Goal: Task Accomplishment & Management: Manage account settings

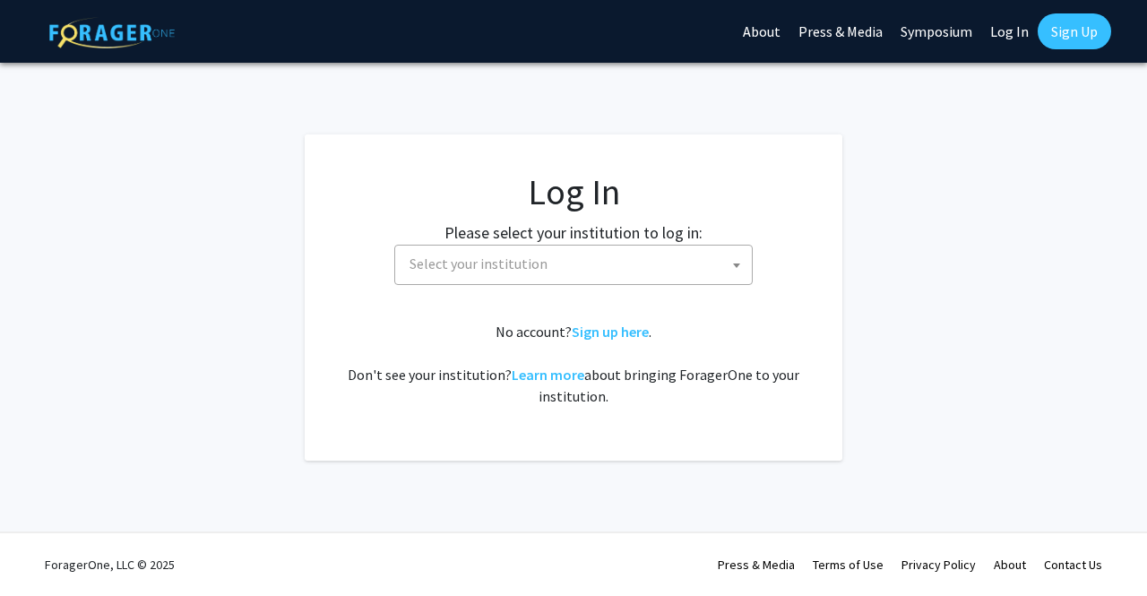
select select
click at [624, 331] on link "Sign up here" at bounding box center [610, 332] width 77 height 18
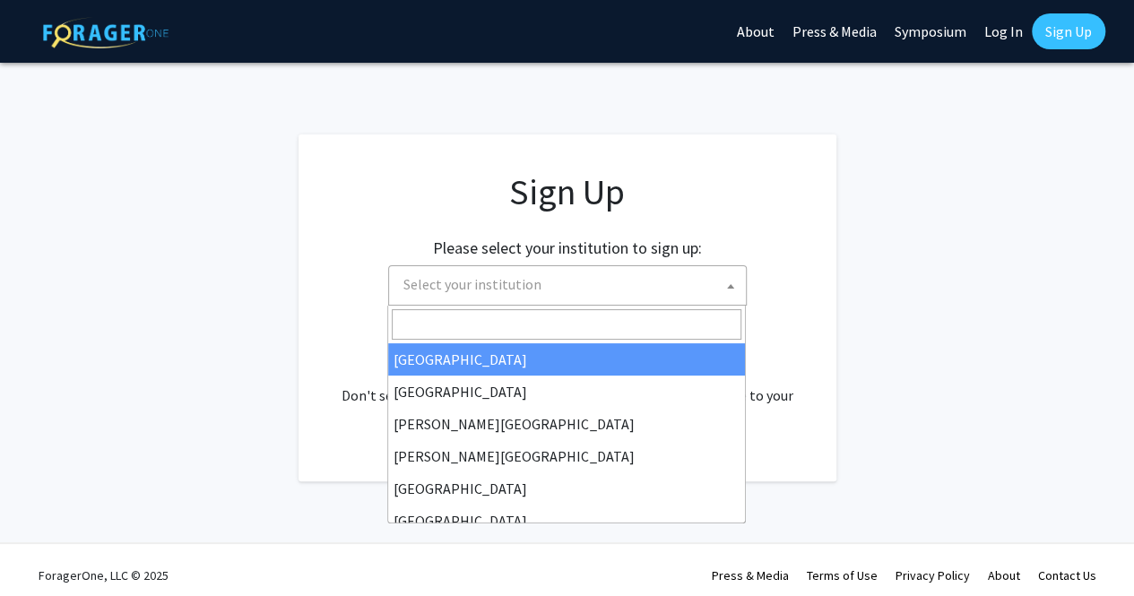
click at [631, 294] on span "Select your institution" at bounding box center [571, 284] width 350 height 37
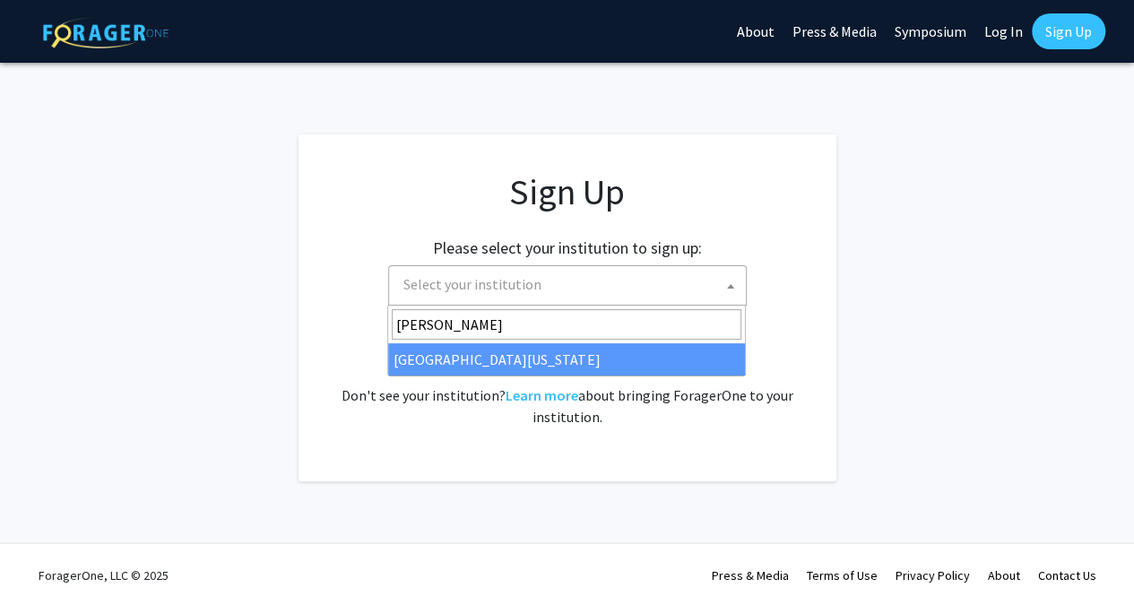
type input "[PERSON_NAME]"
select select "31"
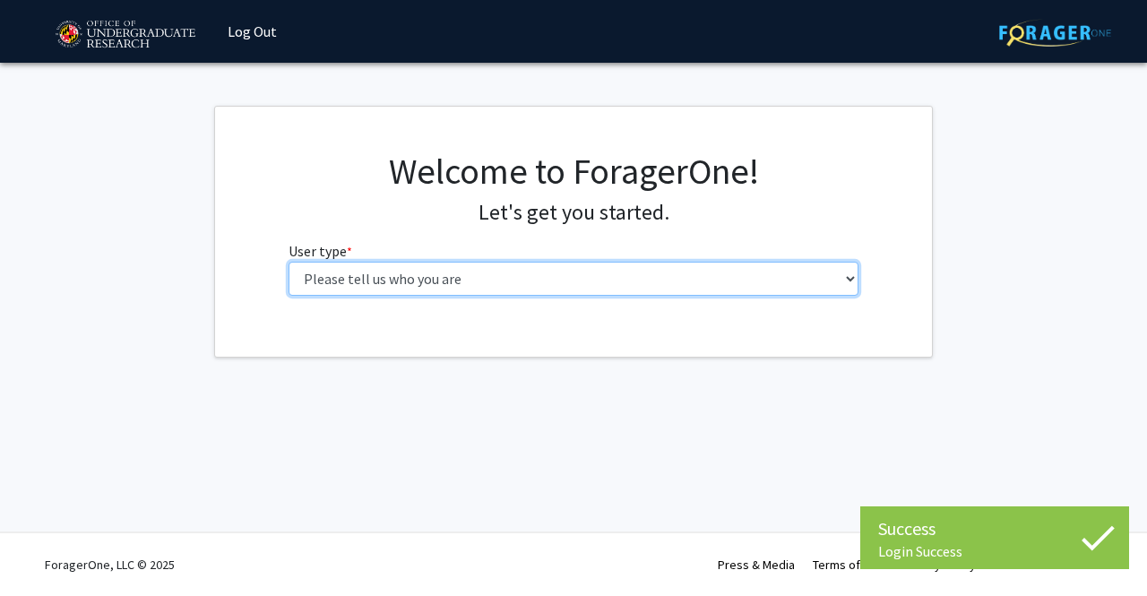
click at [622, 281] on select "Please tell us who you are Undergraduate Student Master's Student Doctoral Cand…" at bounding box center [574, 279] width 571 height 34
select select "1: undergrad"
click at [289, 262] on select "Please tell us who you are Undergraduate Student Master's Student Doctoral Cand…" at bounding box center [574, 279] width 571 height 34
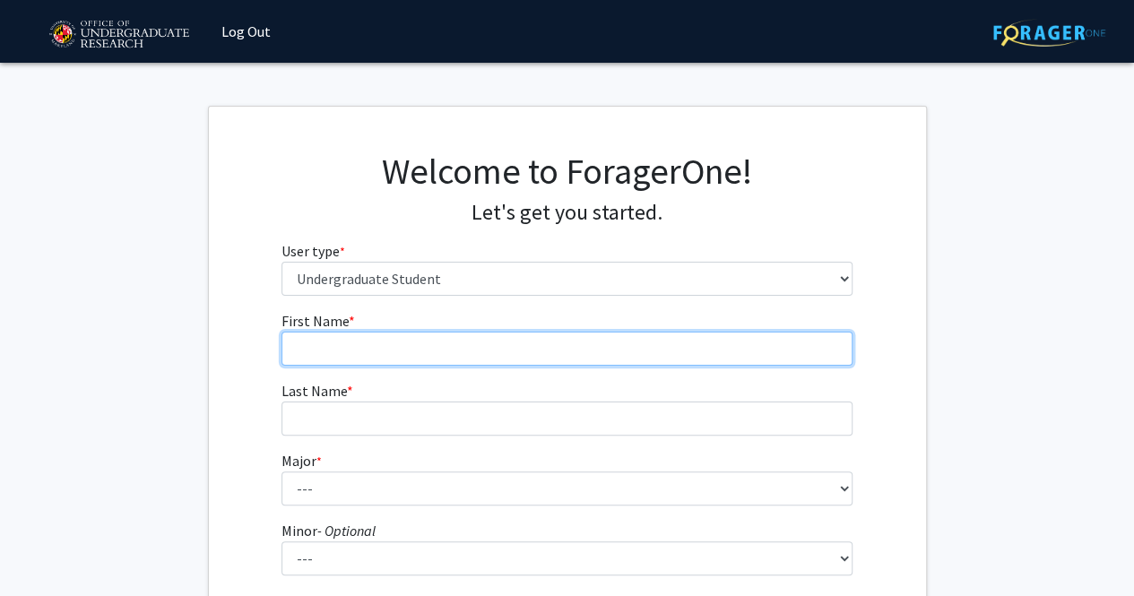
click at [586, 347] on input "First Name * required" at bounding box center [566, 349] width 571 height 34
type input "[PERSON_NAME]"
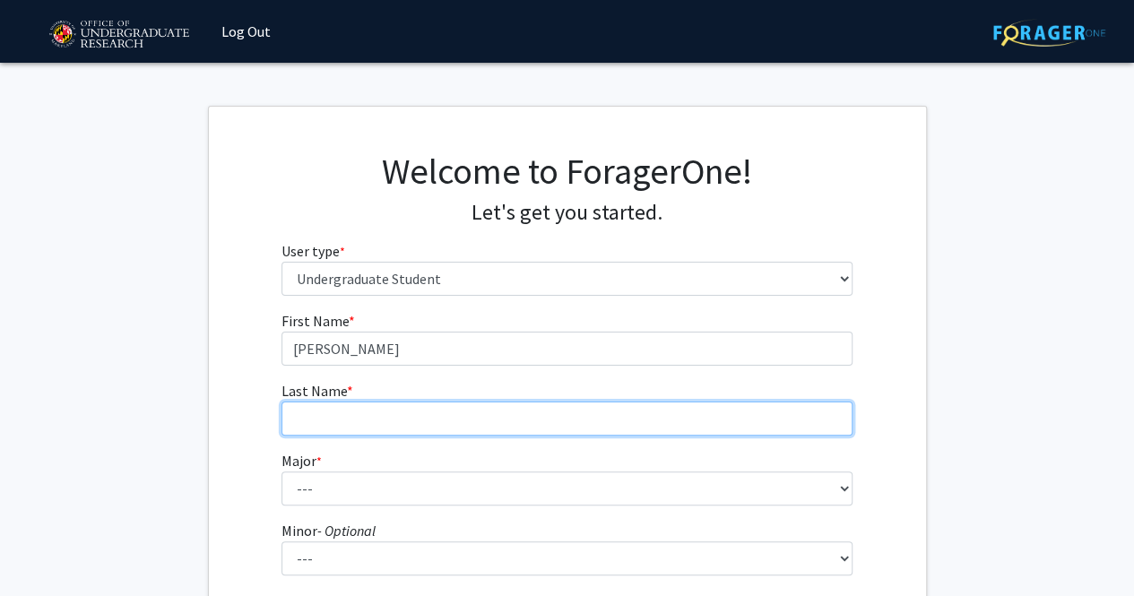
click at [572, 417] on input "Last Name * required" at bounding box center [566, 419] width 571 height 34
type input "[PERSON_NAME]"
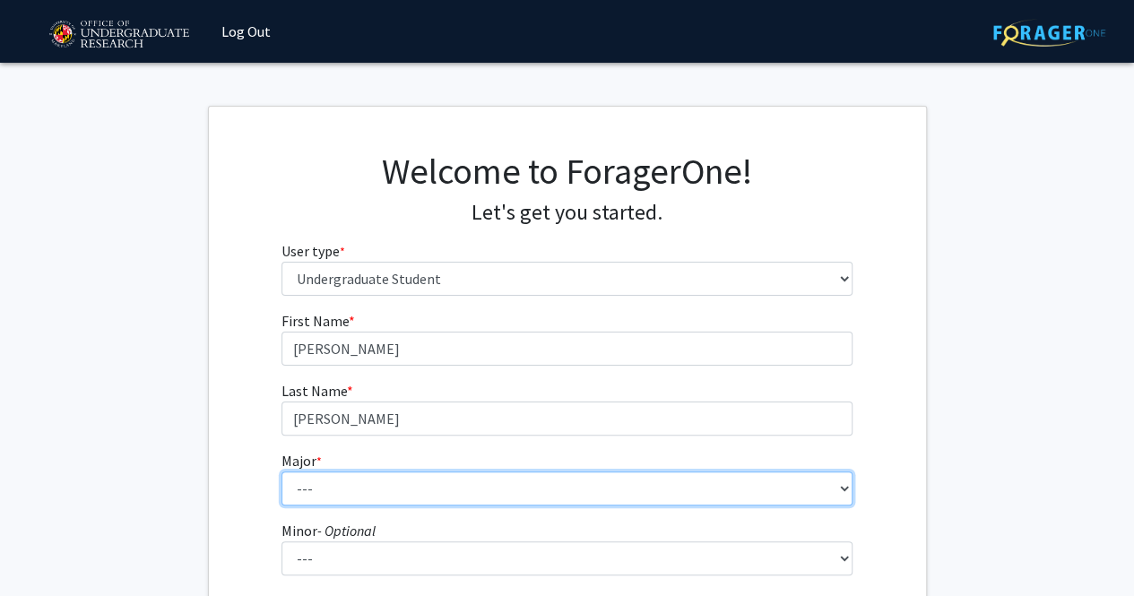
click at [530, 486] on select "--- Accounting Aerospace Engineering African American and Africana Studies Agri…" at bounding box center [566, 488] width 571 height 34
select select "33: 2334"
click at [281, 471] on select "--- Accounting Aerospace Engineering African American and Africana Studies Agri…" at bounding box center [566, 488] width 571 height 34
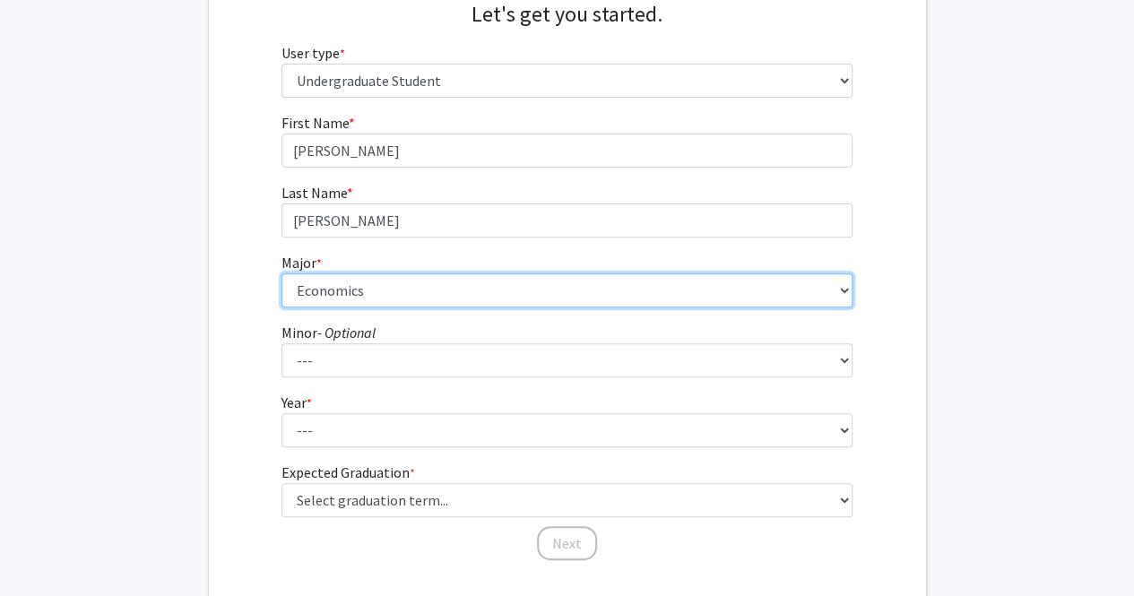
scroll to position [204, 0]
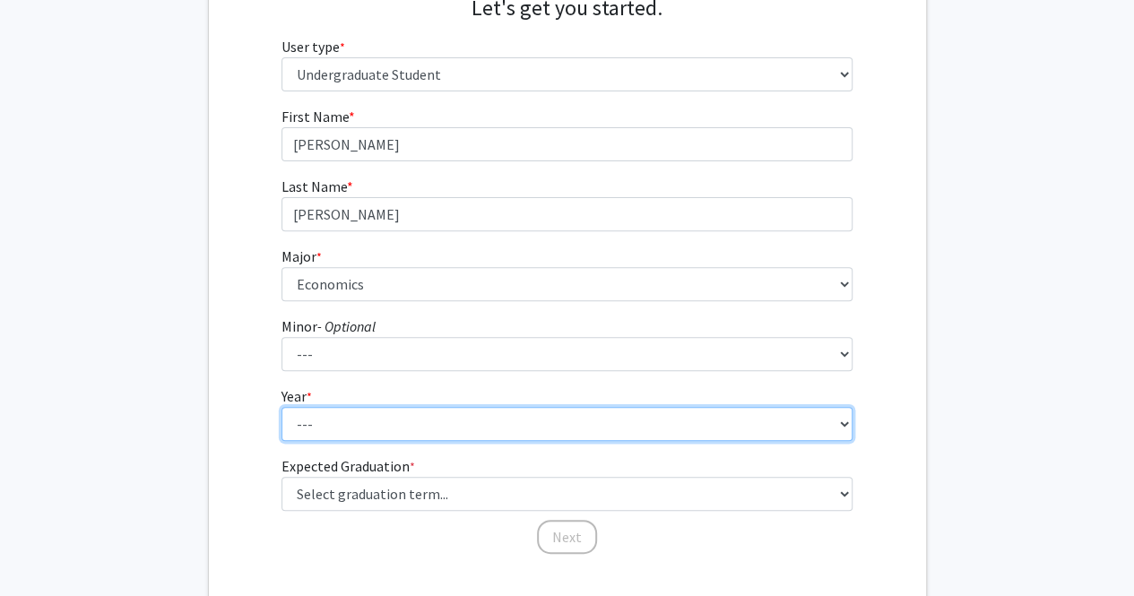
click at [827, 433] on select "--- First-year Sophomore Junior Senior Postbaccalaureate Certificate" at bounding box center [566, 424] width 571 height 34
select select "1: first-year"
click at [281, 407] on select "--- First-year Sophomore Junior Senior Postbaccalaureate Certificate" at bounding box center [566, 424] width 571 height 34
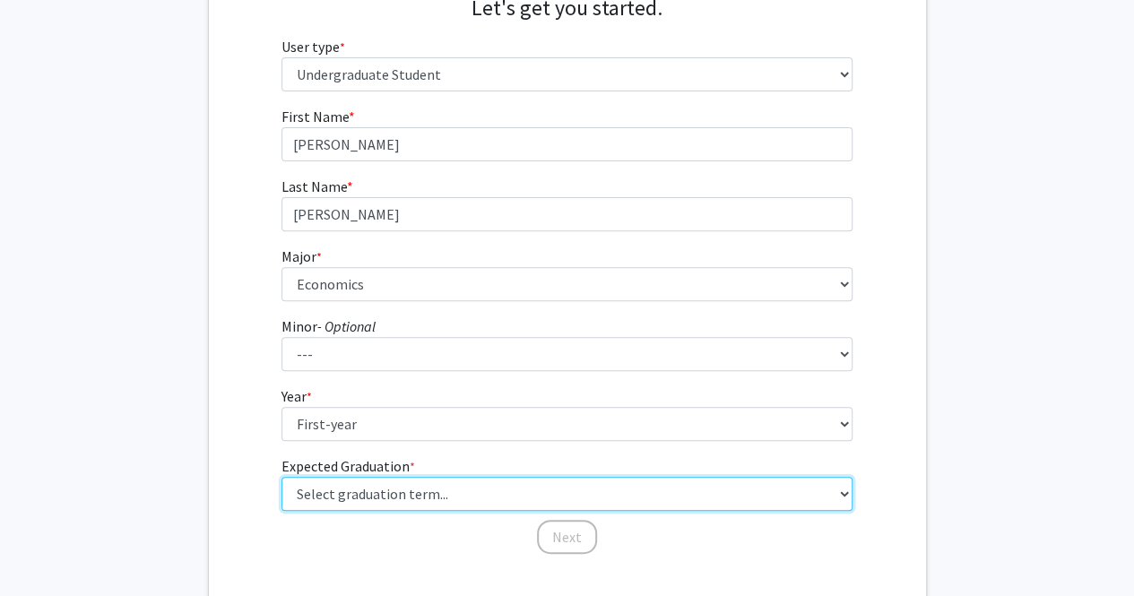
click at [757, 489] on select "Select graduation term... Spring 2025 Summer 2025 Fall 2025 Winter 2025 Spring …" at bounding box center [566, 494] width 571 height 34
select select "17: spring_2029"
click at [281, 477] on select "Select graduation term... Spring 2025 Summer 2025 Fall 2025 Winter 2025 Spring …" at bounding box center [566, 494] width 571 height 34
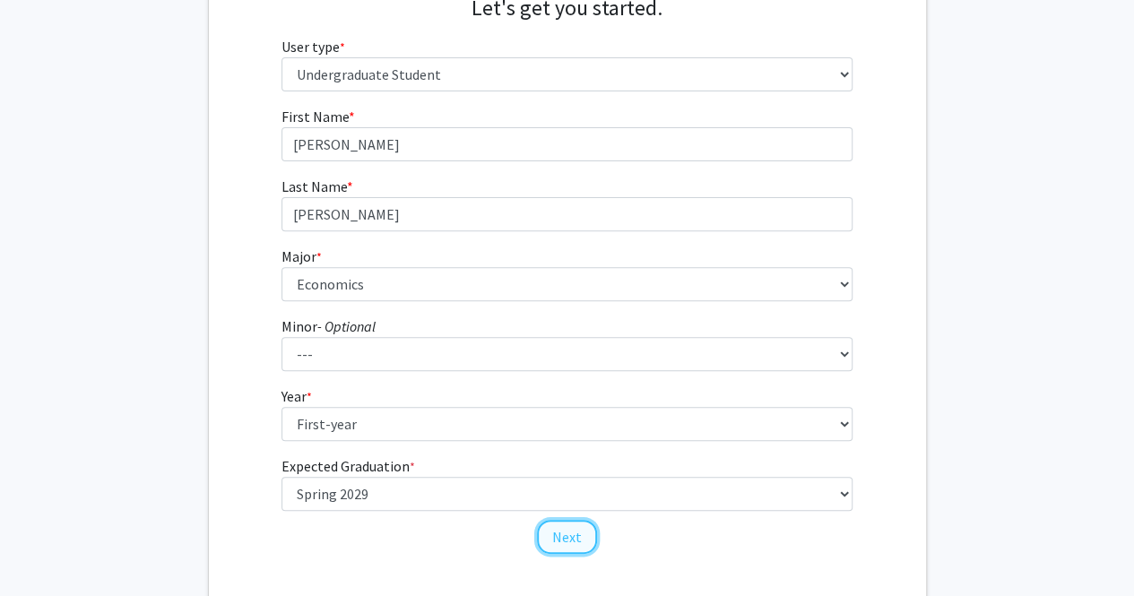
click at [584, 542] on button "Next" at bounding box center [567, 537] width 60 height 34
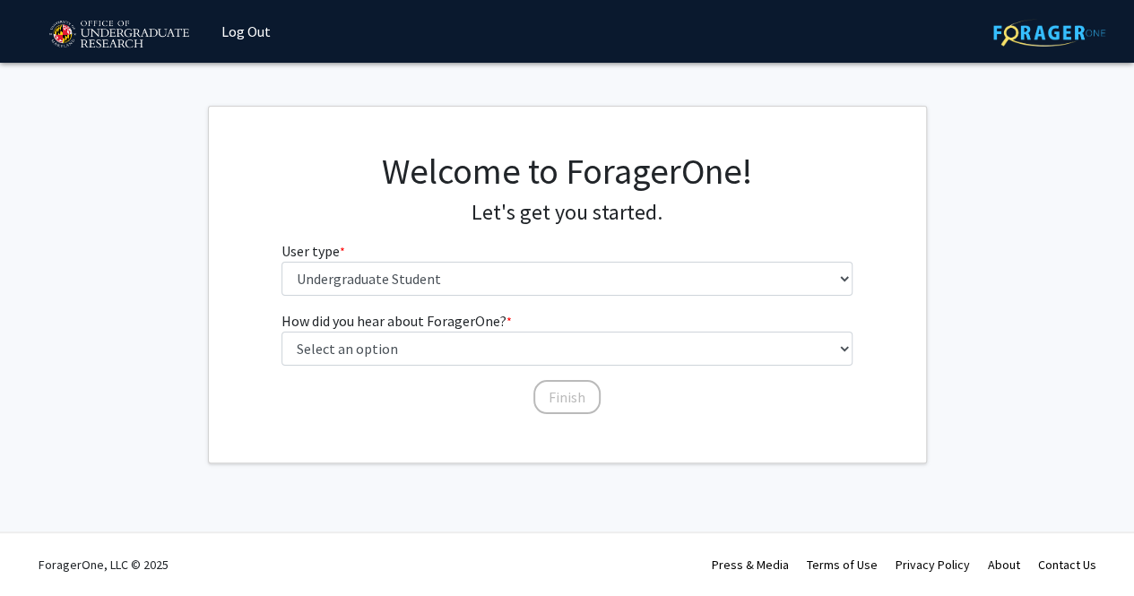
scroll to position [0, 0]
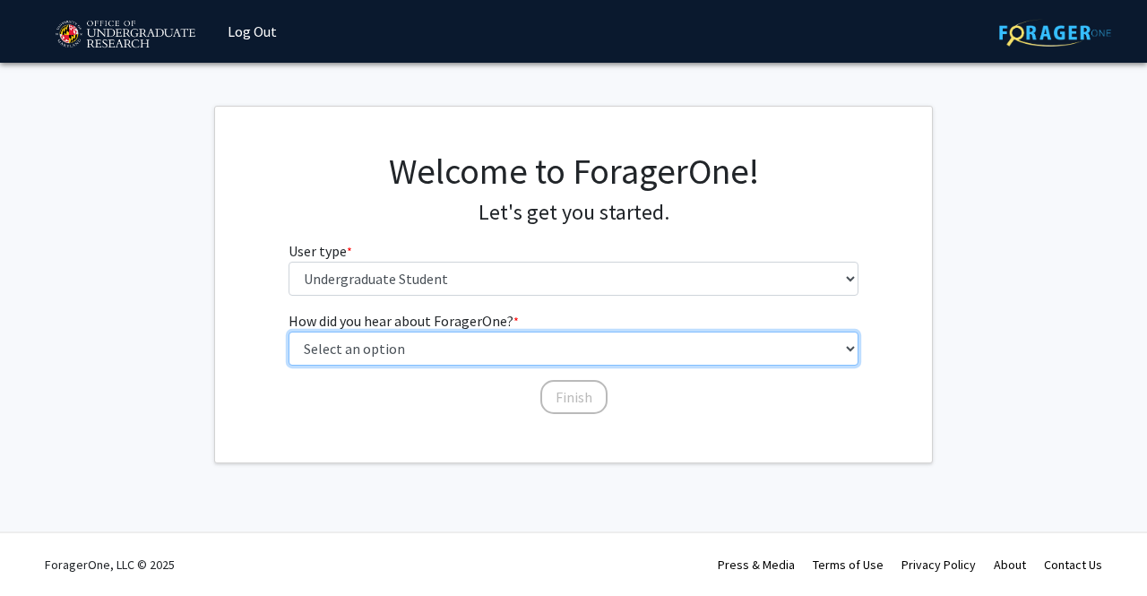
click at [601, 356] on select "Select an option Peer/student recommendation Faculty/staff recommendation Unive…" at bounding box center [574, 349] width 571 height 34
select select "3: university_website"
click at [289, 332] on select "Select an option Peer/student recommendation Faculty/staff recommendation Unive…" at bounding box center [574, 349] width 571 height 34
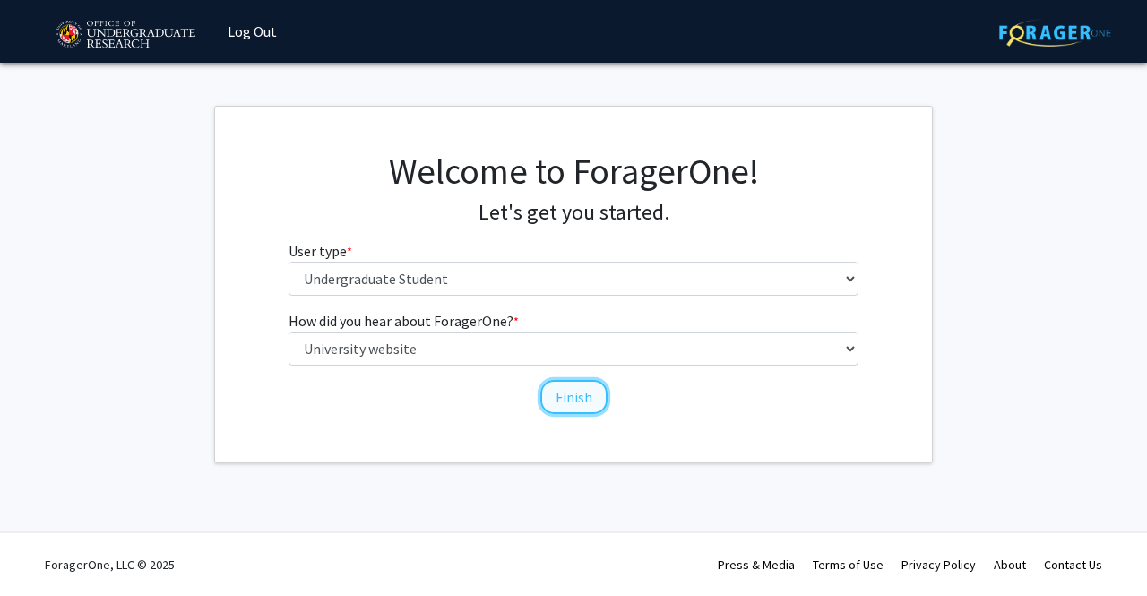
click at [577, 409] on button "Finish" at bounding box center [573, 397] width 67 height 34
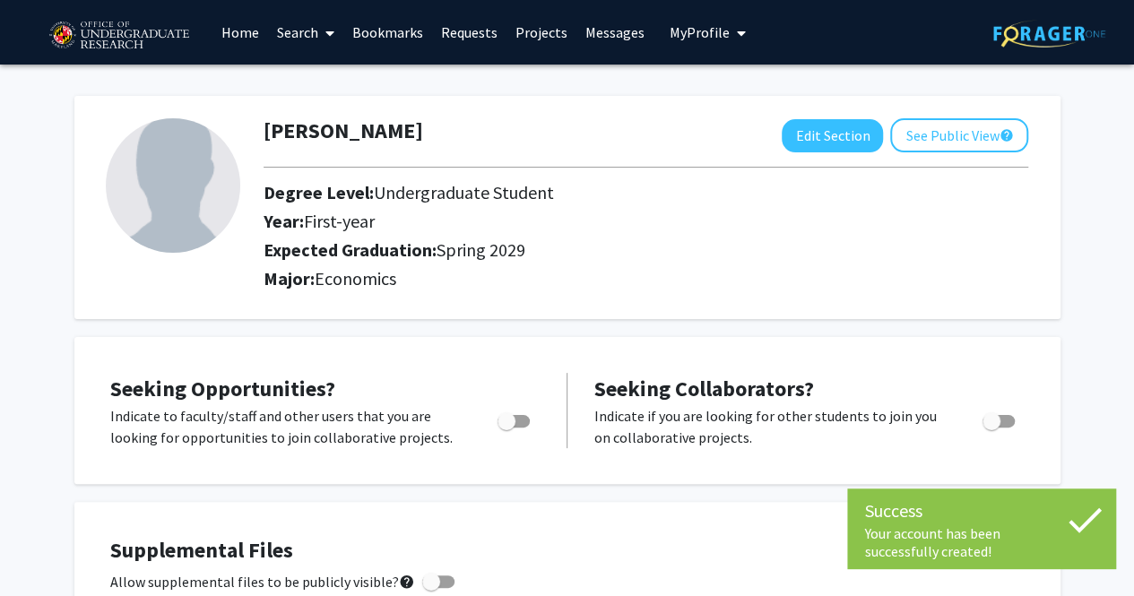
drag, startPoint x: 1133, startPoint y: 103, endPoint x: 1144, endPoint y: 155, distance: 53.1
click at [1134, 155] on html "Success Your account has been successfully created! Your account has been succe…" at bounding box center [567, 298] width 1134 height 596
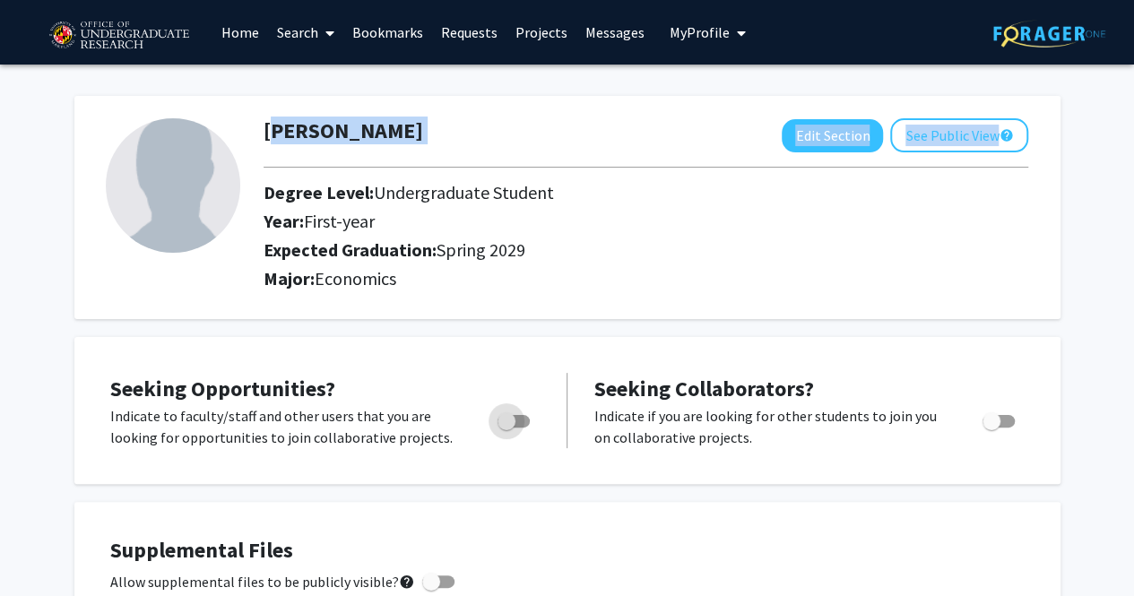
click at [513, 420] on span "Toggle" at bounding box center [506, 421] width 18 height 18
click at [506, 428] on input "Are you actively seeking opportunities?" at bounding box center [506, 428] width 1 height 1
checkbox input "true"
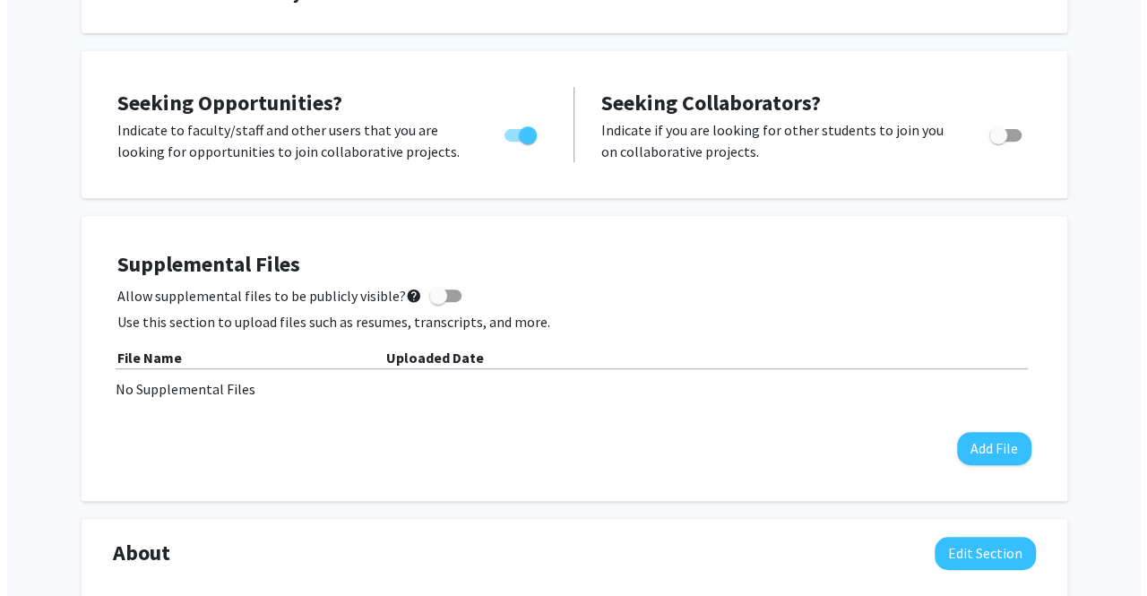
scroll to position [299, 0]
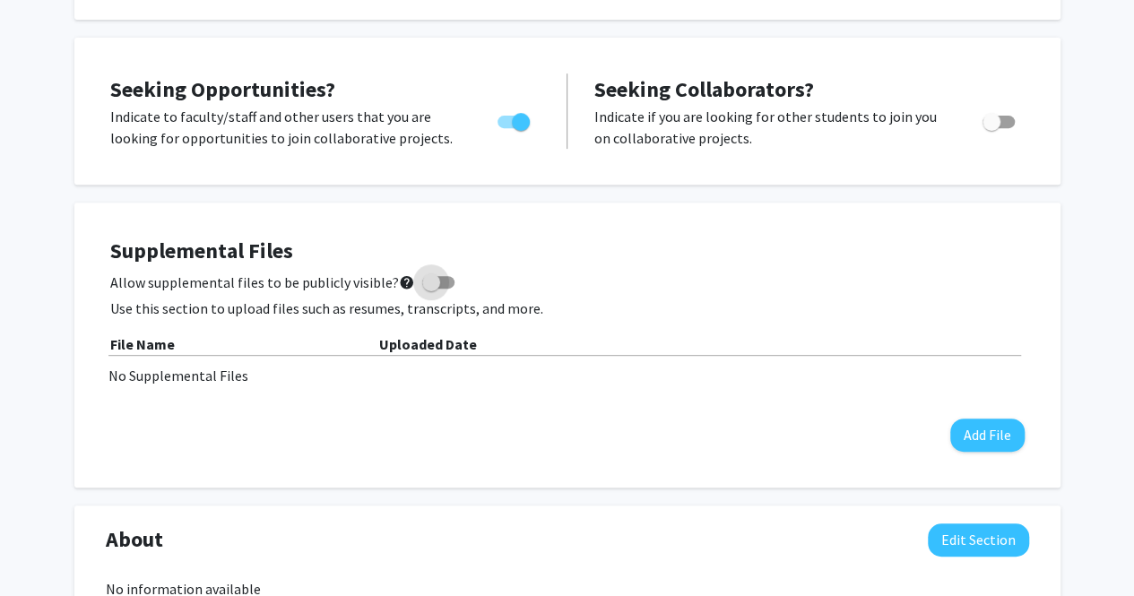
click at [422, 283] on span at bounding box center [431, 282] width 18 height 18
click at [430, 289] on input "Allow supplemental files to be publicly visible? help" at bounding box center [430, 289] width 1 height 1
checkbox input "true"
click at [971, 435] on button "Add File" at bounding box center [987, 435] width 74 height 33
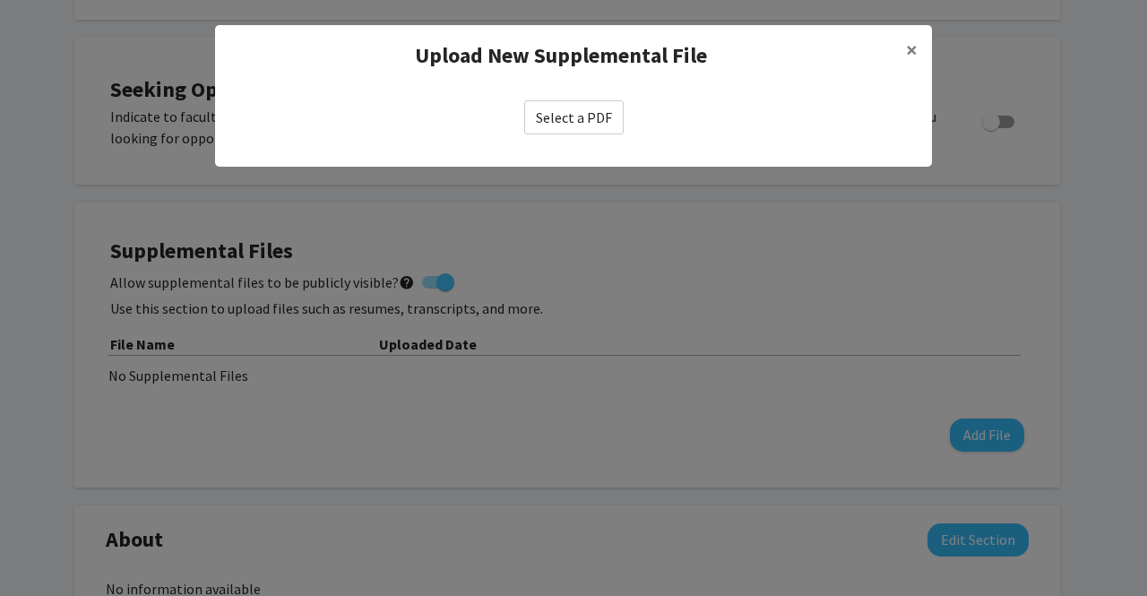
click at [582, 108] on label "Select a PDF" at bounding box center [573, 117] width 99 height 34
click at [0, 0] on input "Select a PDF" at bounding box center [0, 0] width 0 height 0
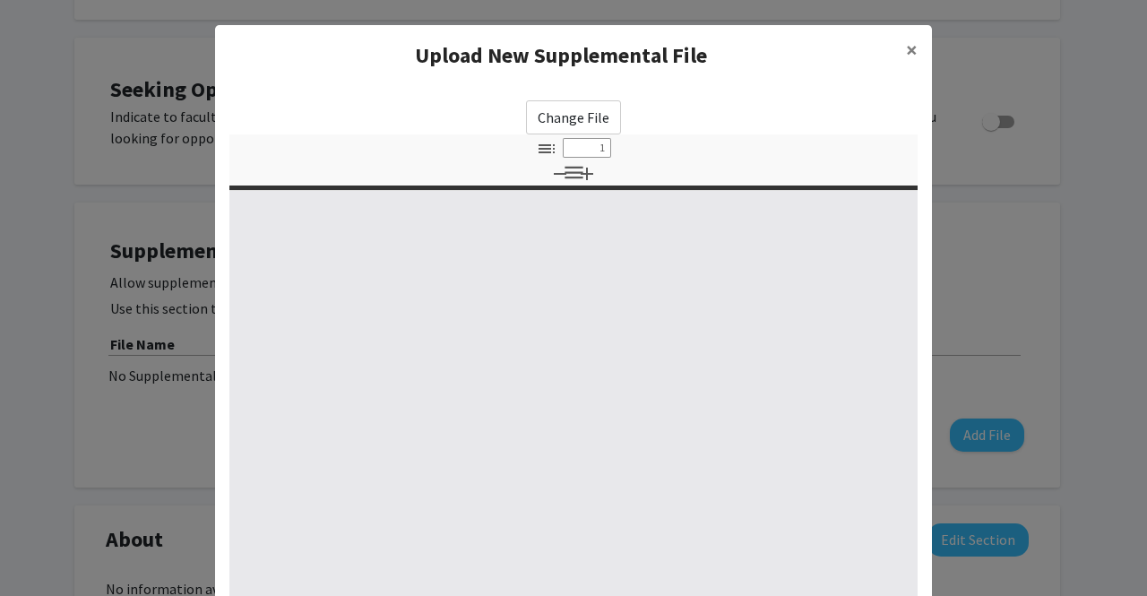
select select "custom"
type input "0"
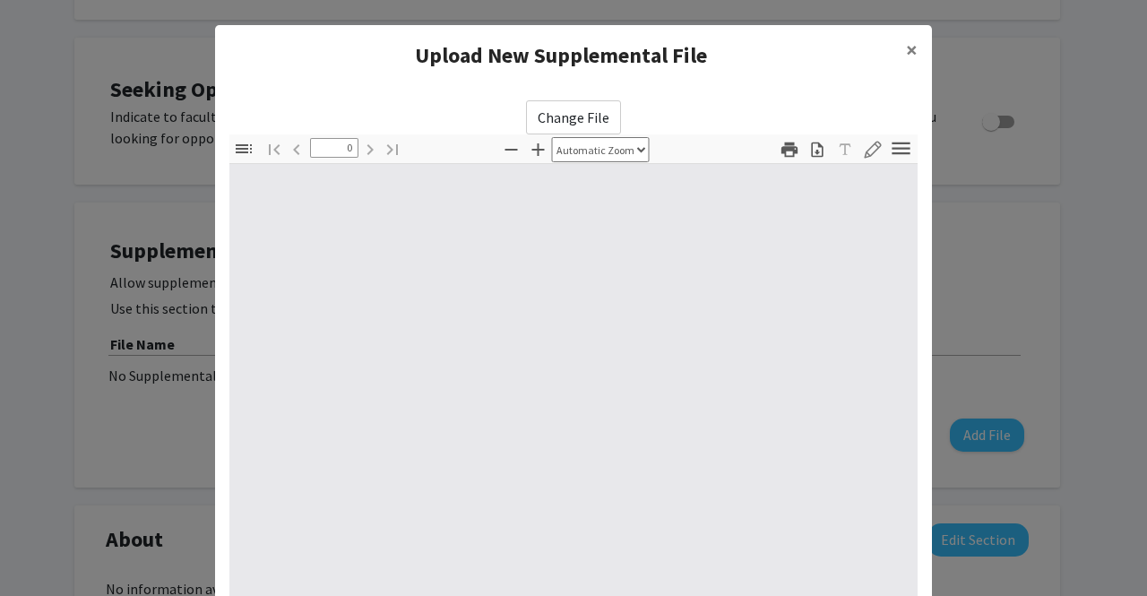
select select "custom"
type input "1"
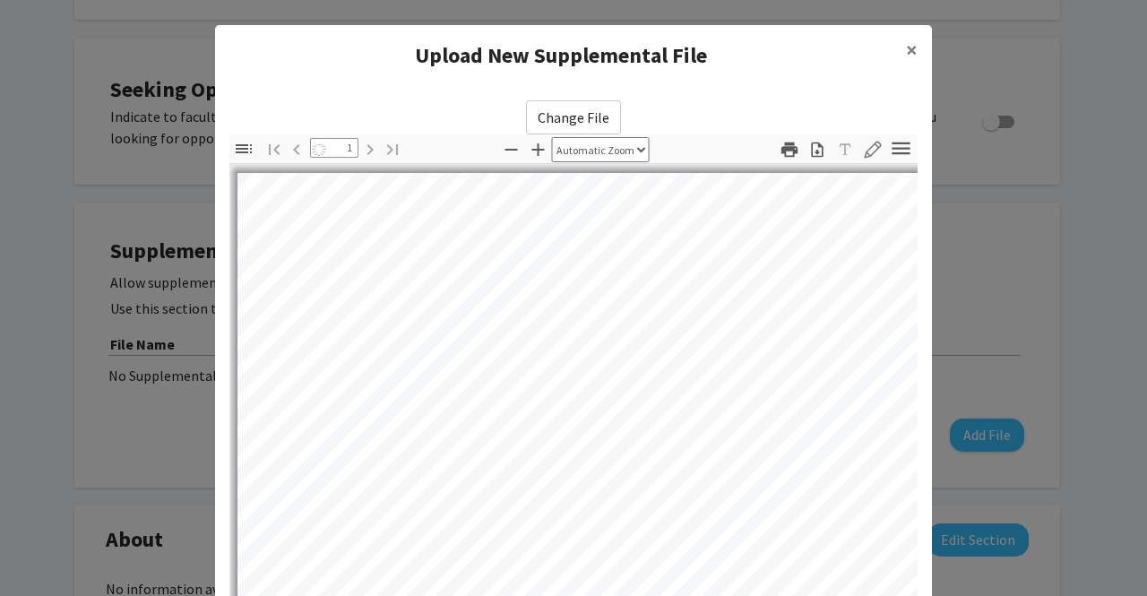
select select "auto"
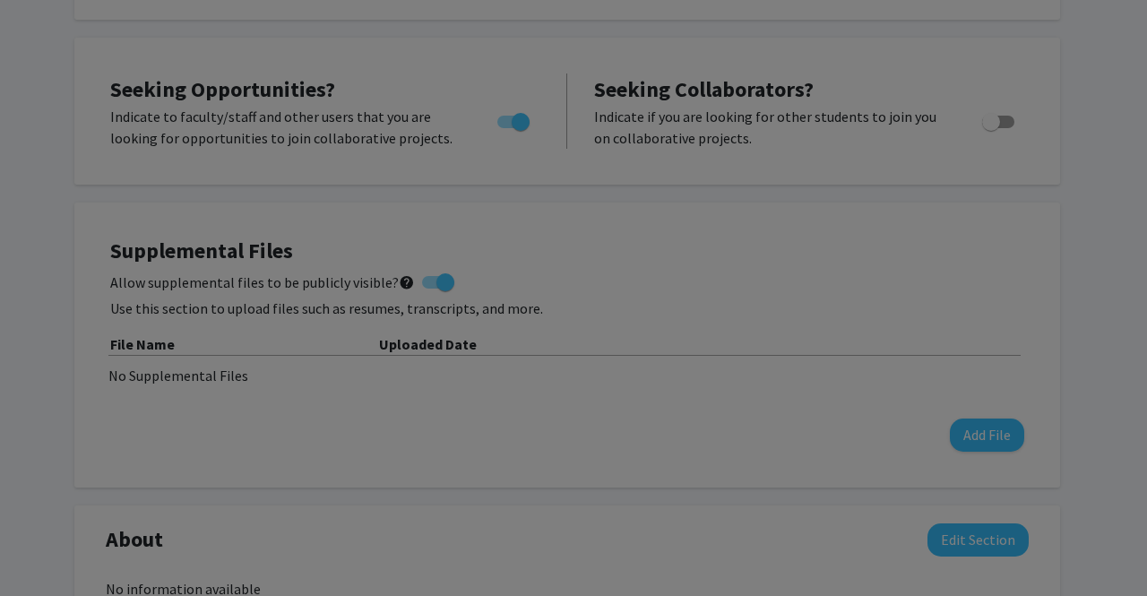
scroll to position [237, 0]
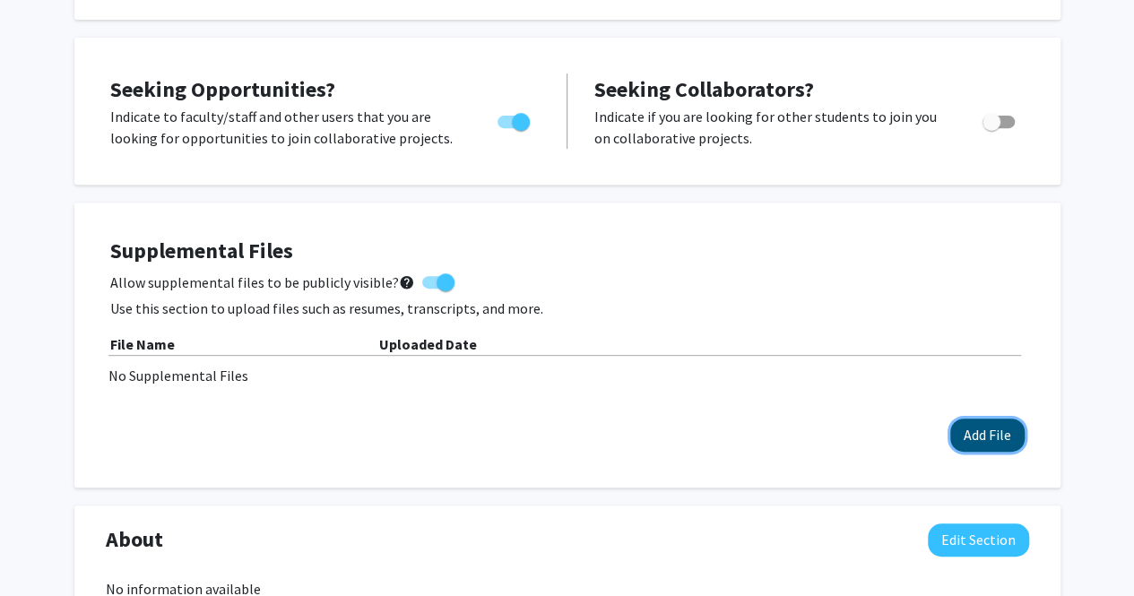
click at [973, 437] on button "Add File" at bounding box center [987, 435] width 74 height 33
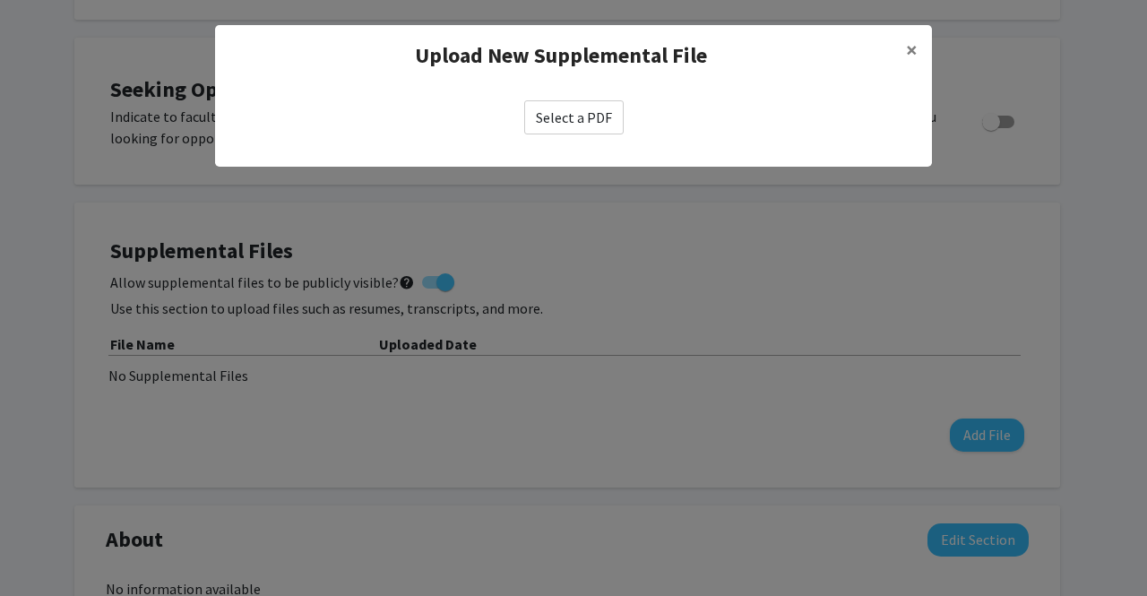
click at [608, 114] on label "Select a PDF" at bounding box center [573, 117] width 99 height 34
click at [0, 0] on input "Select a PDF" at bounding box center [0, 0] width 0 height 0
select select "custom"
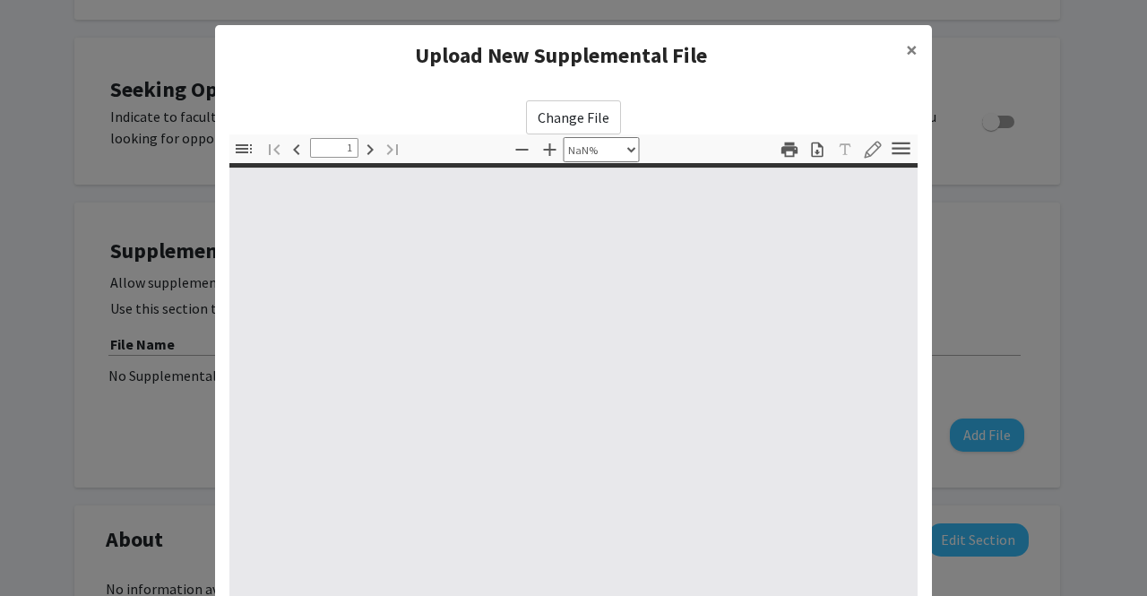
type input "0"
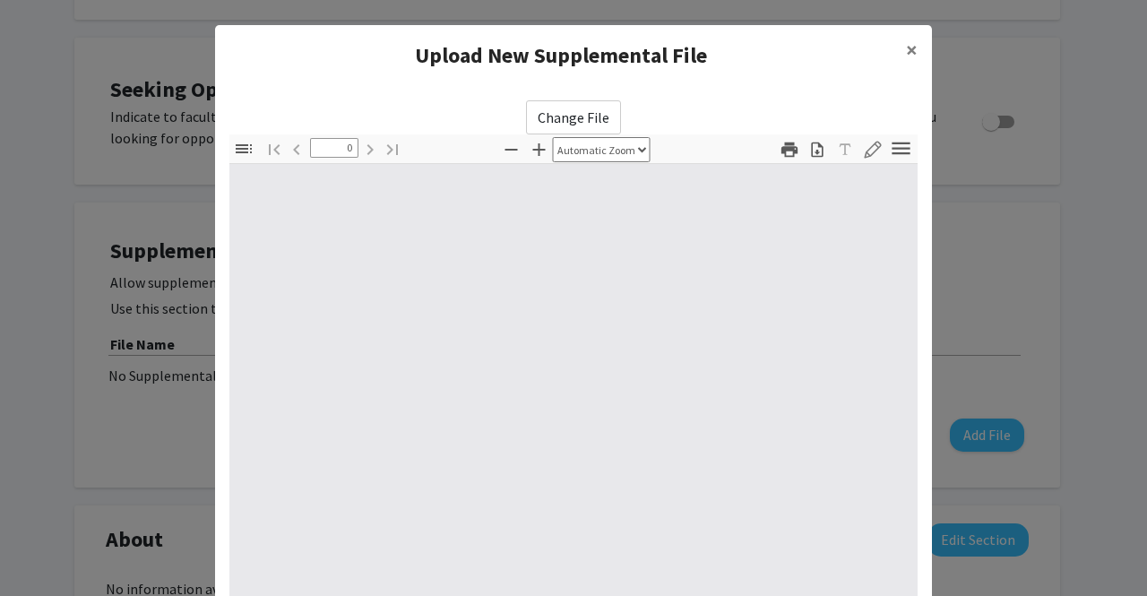
select select "custom"
type input "1"
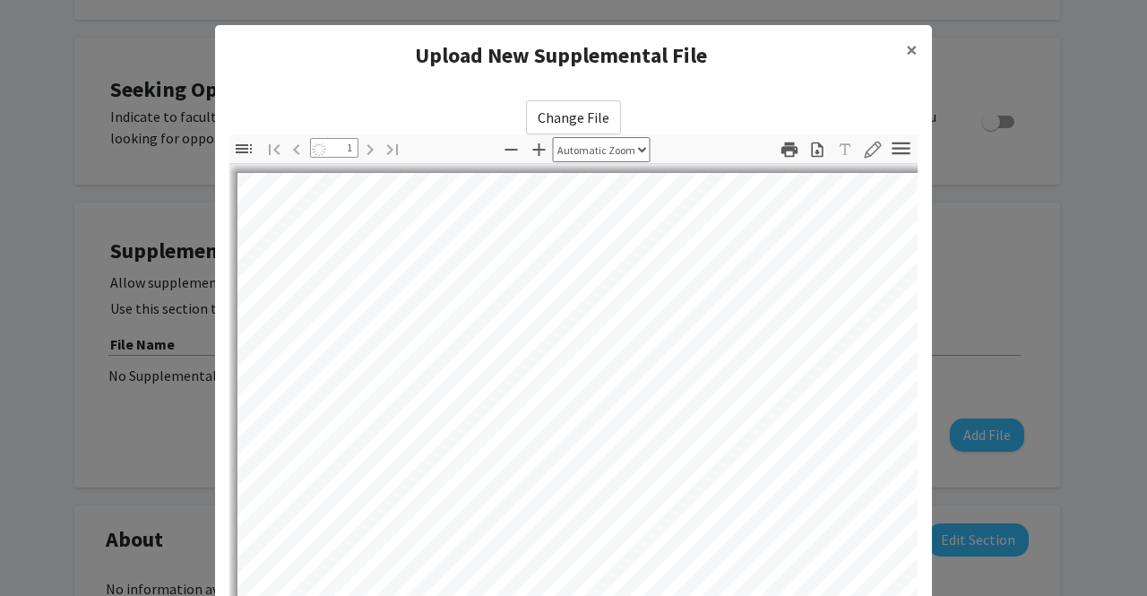
select select "auto"
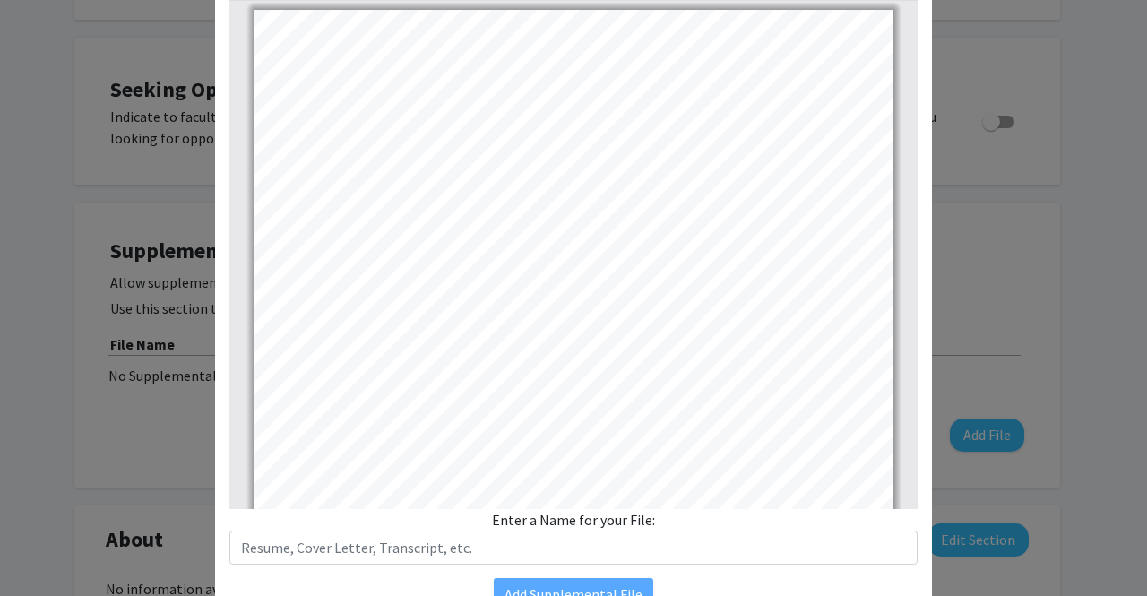
scroll to position [204, 0]
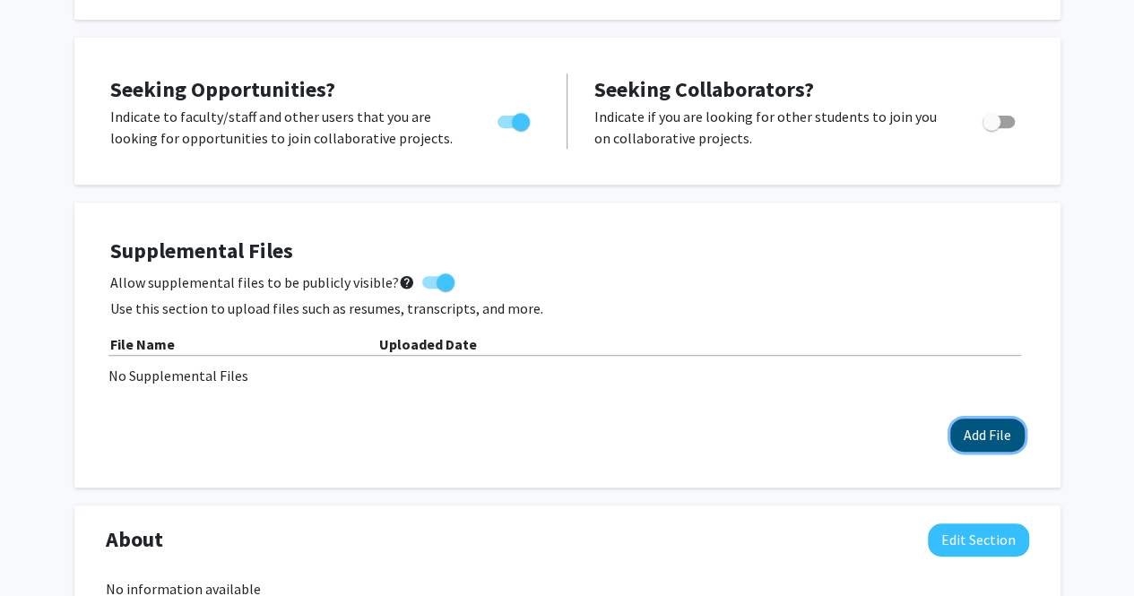
click at [979, 432] on button "Add File" at bounding box center [987, 435] width 74 height 33
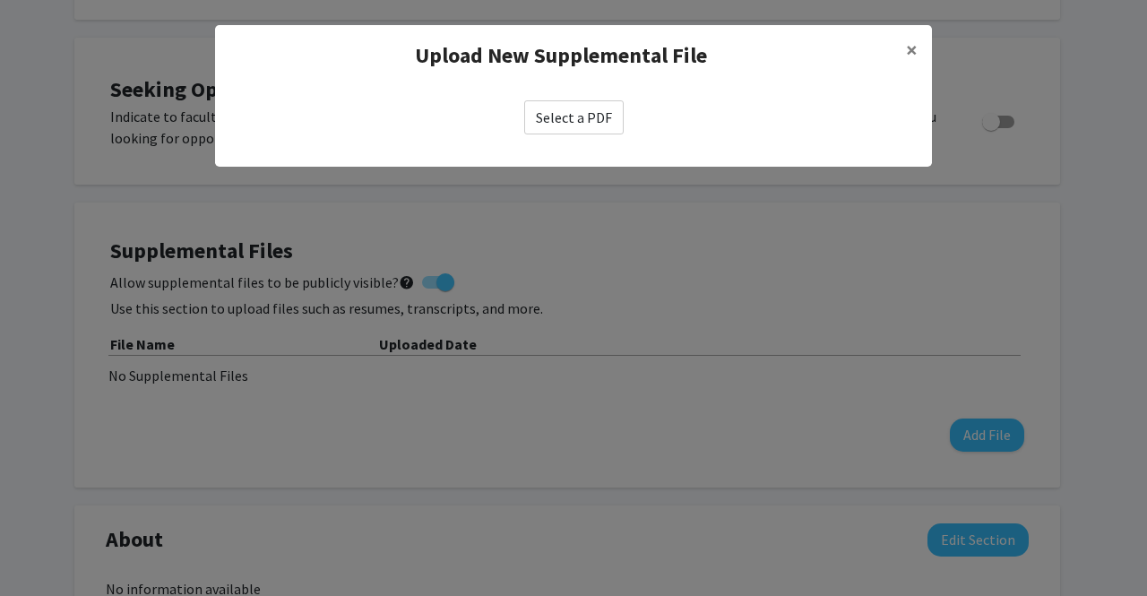
click at [579, 128] on label "Select a PDF" at bounding box center [573, 117] width 99 height 34
click at [0, 0] on input "Select a PDF" at bounding box center [0, 0] width 0 height 0
select select "custom"
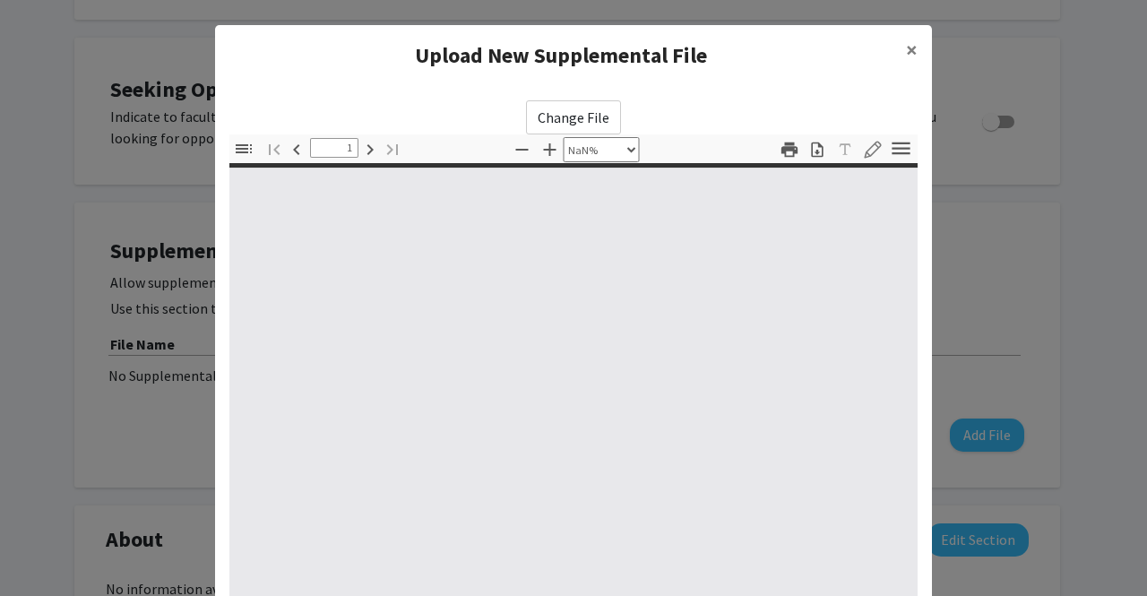
type input "0"
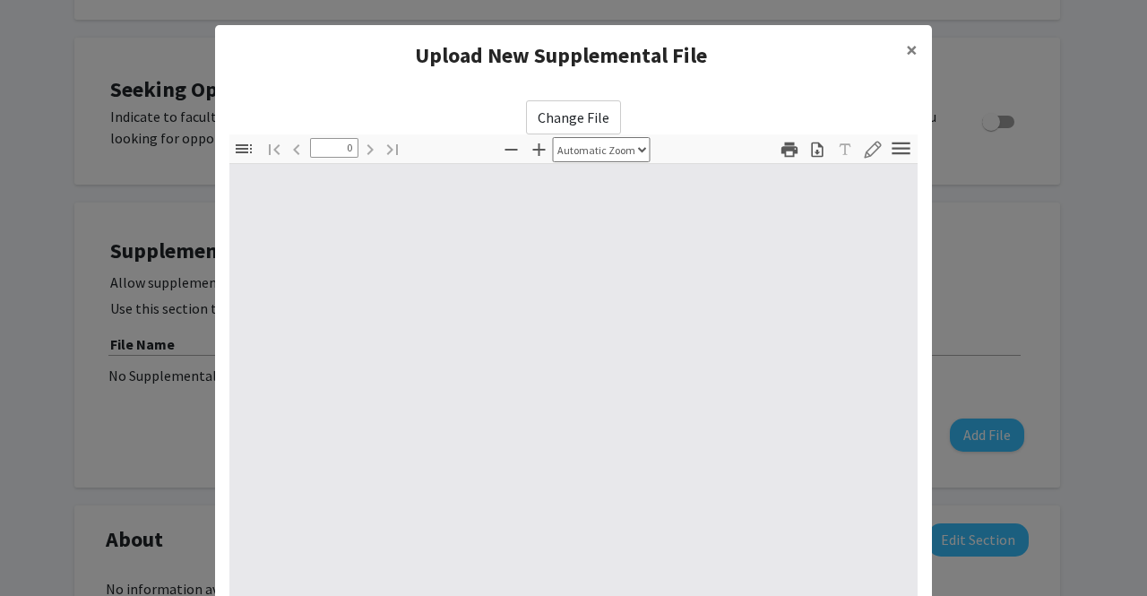
select select "custom"
type input "1"
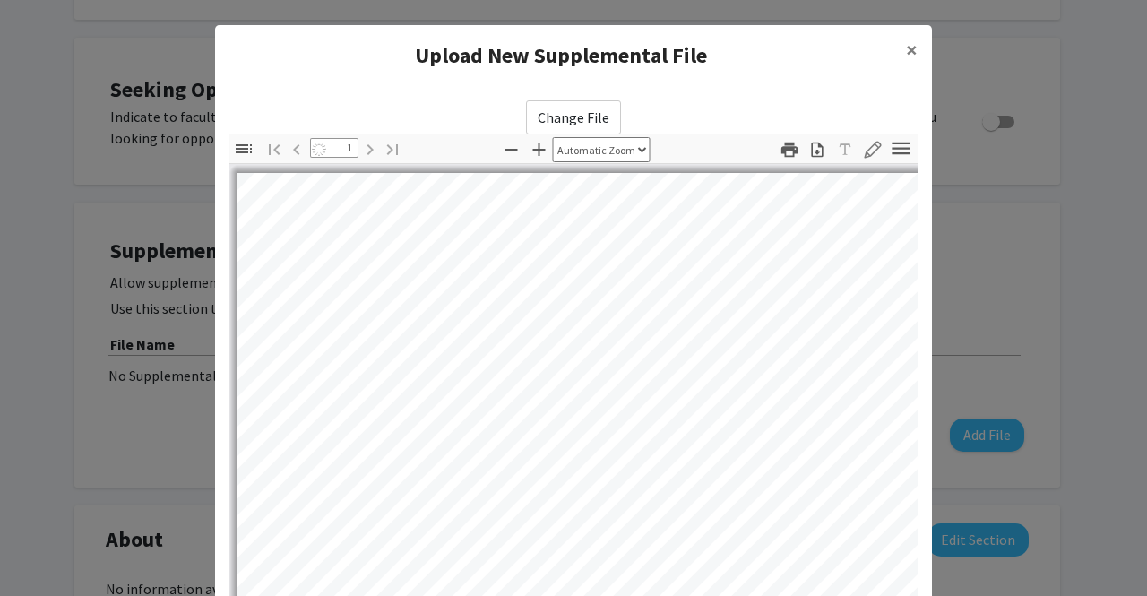
select select "auto"
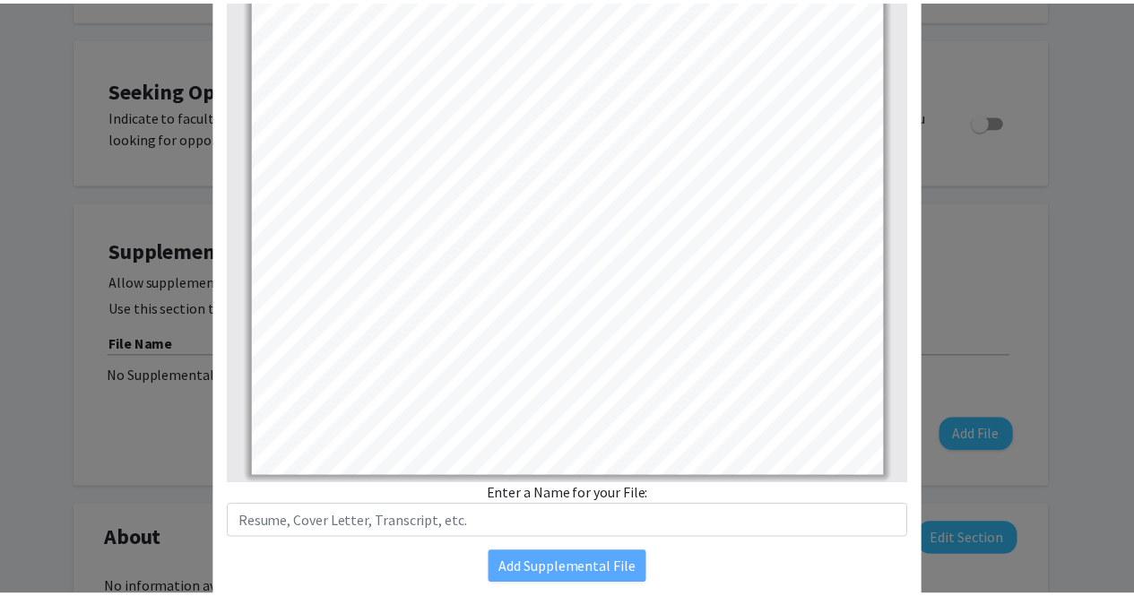
scroll to position [188, 0]
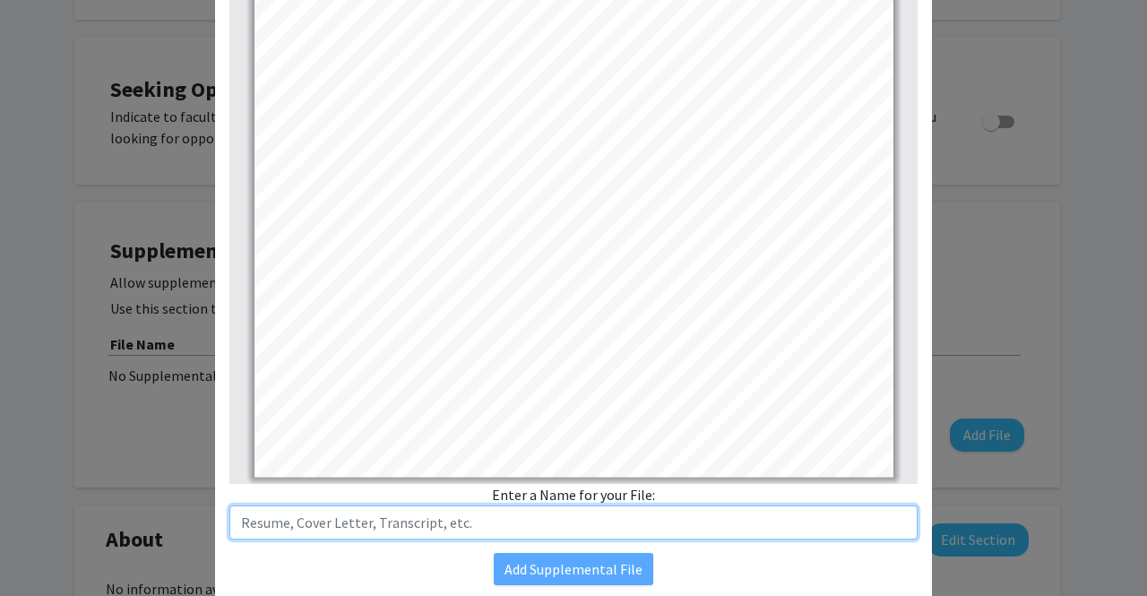
click at [610, 529] on input "text" at bounding box center [573, 523] width 688 height 34
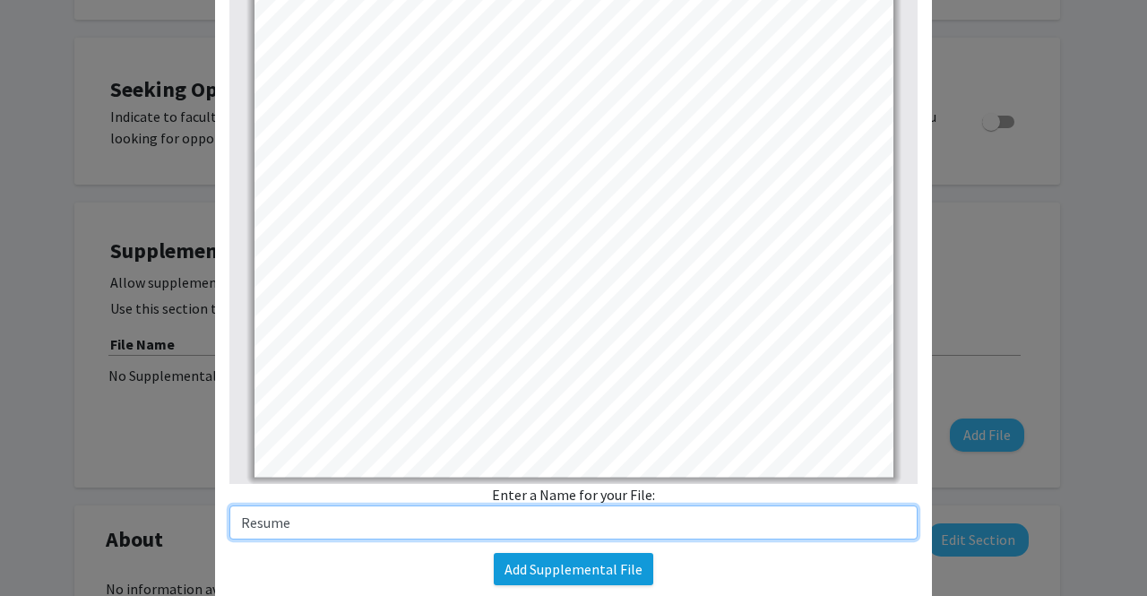
type input "Resume"
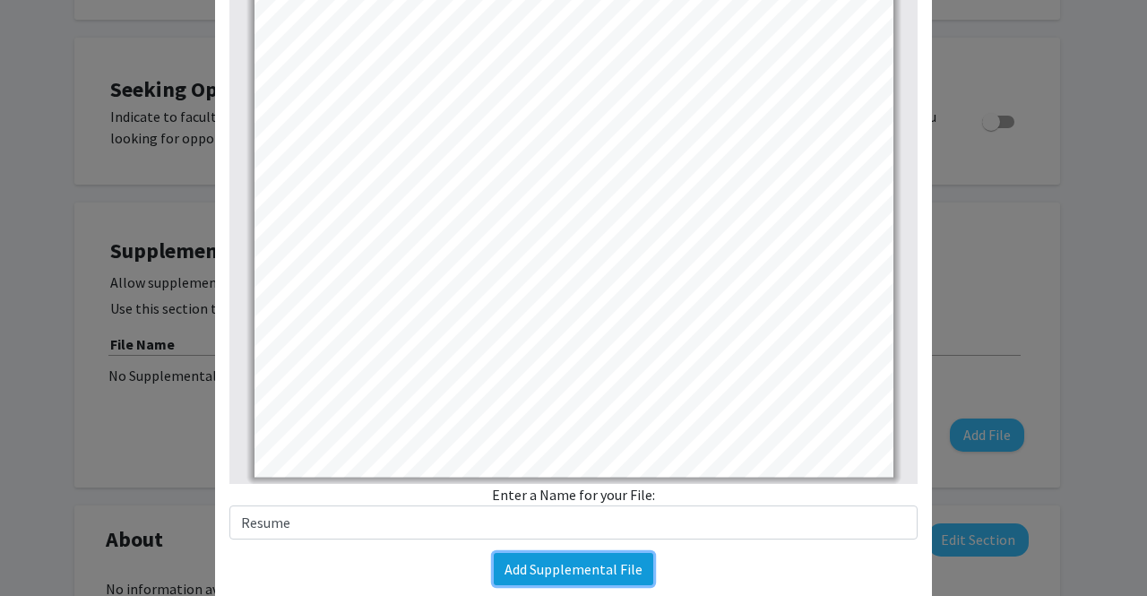
click at [595, 567] on button "Add Supplemental File" at bounding box center [574, 569] width 160 height 32
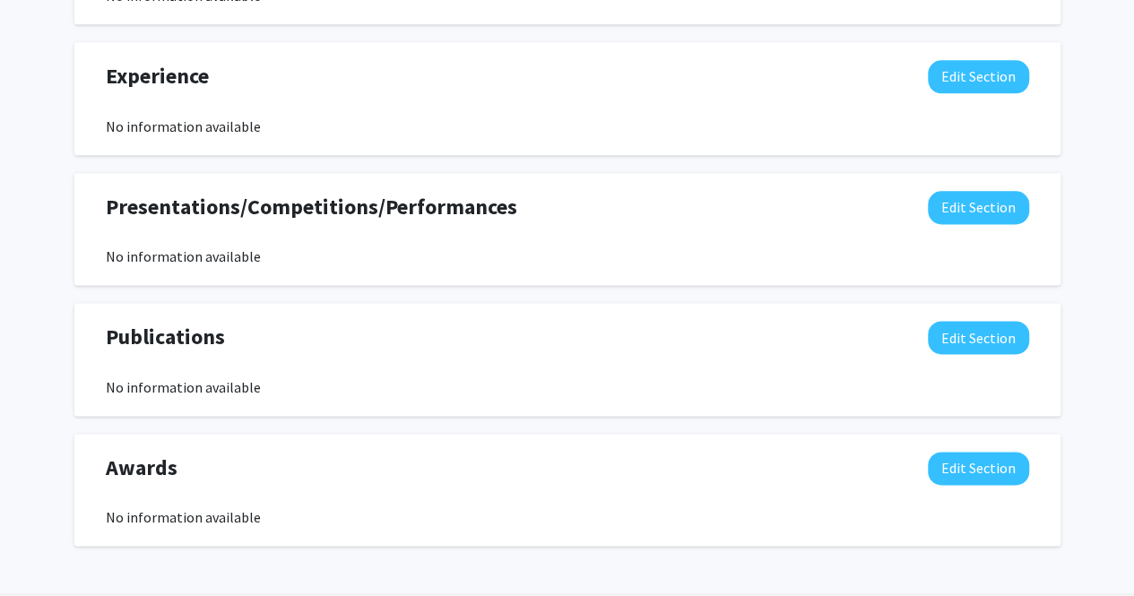
scroll to position [1115, 0]
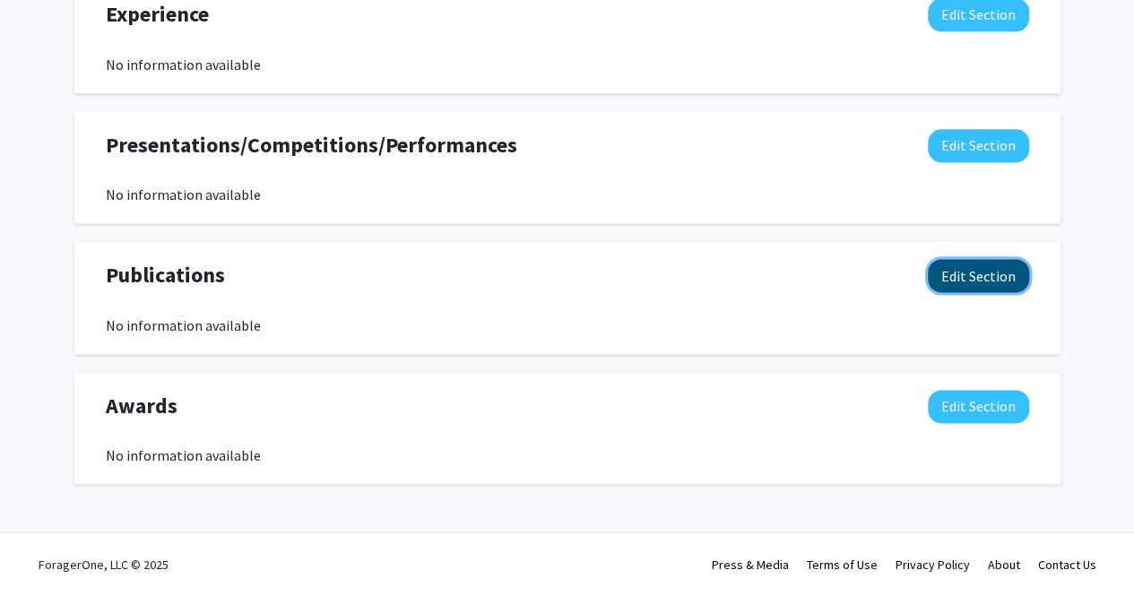
click at [959, 286] on button "Edit Section" at bounding box center [978, 275] width 101 height 33
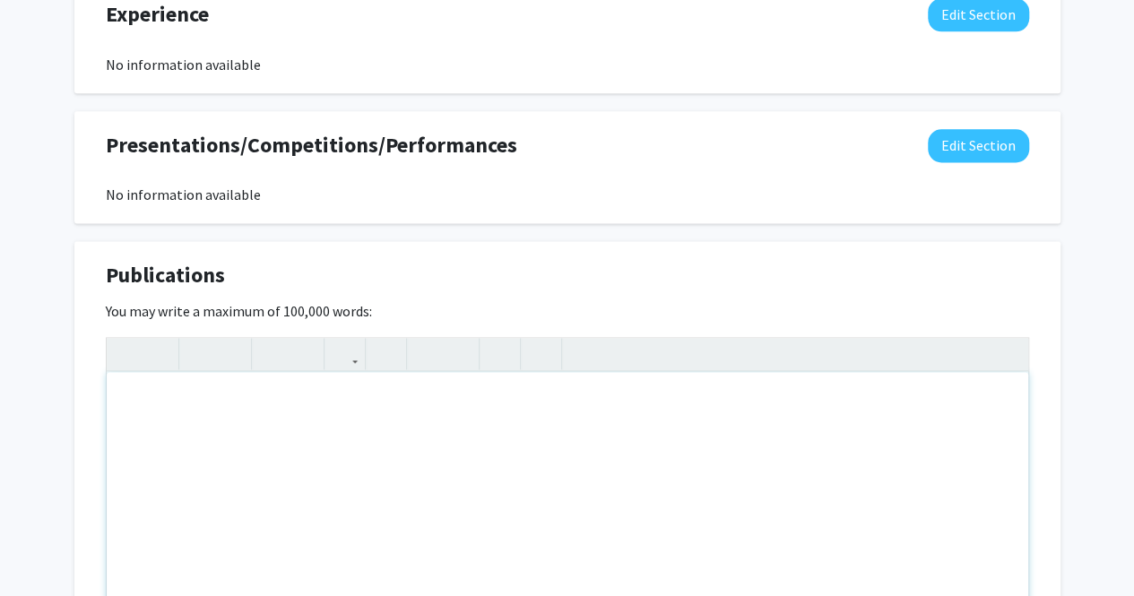
click at [850, 469] on div "Note to users with screen readers: Please deactivate our accessibility plugin f…" at bounding box center [567, 506] width 921 height 269
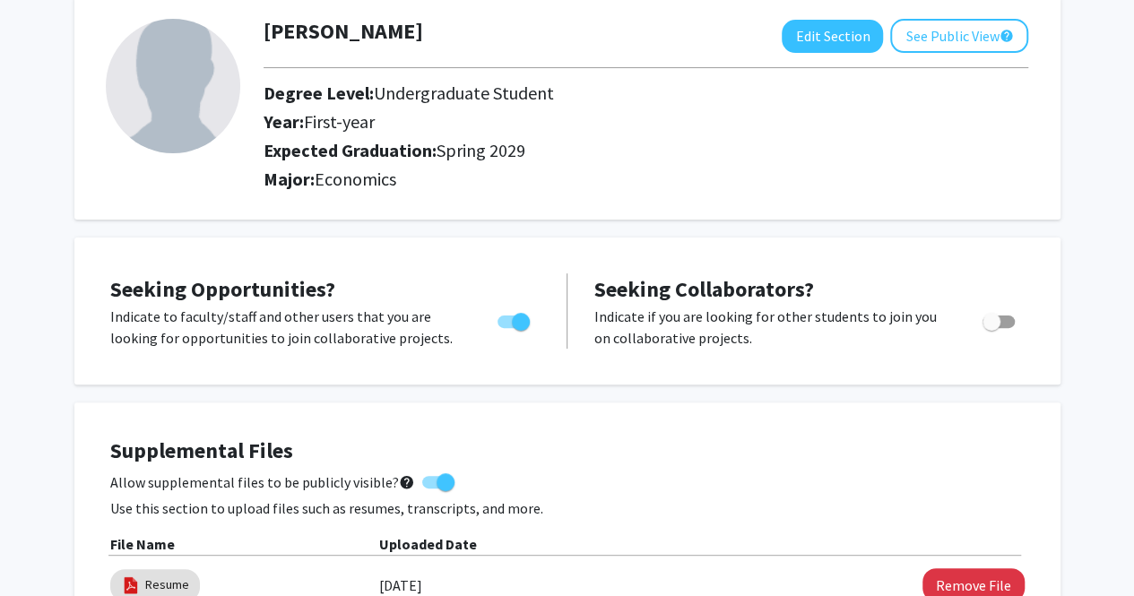
scroll to position [0, 0]
